Goal: Task Accomplishment & Management: Manage account settings

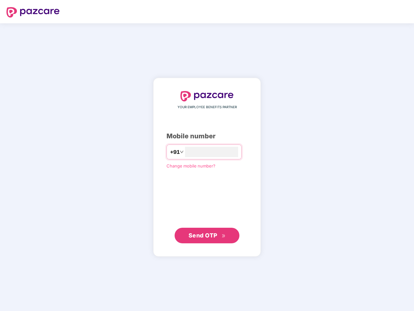
click at [207, 155] on input "number" at bounding box center [211, 152] width 53 height 10
click at [33, 12] on img at bounding box center [32, 12] width 53 height 10
click at [170, 152] on span "+91" at bounding box center [175, 152] width 10 height 8
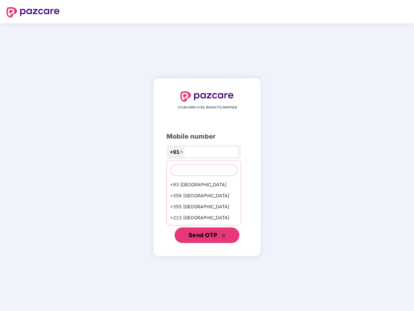
click at [207, 235] on span "Send OTP" at bounding box center [202, 234] width 29 height 7
